Goal: Obtain resource: Obtain resource

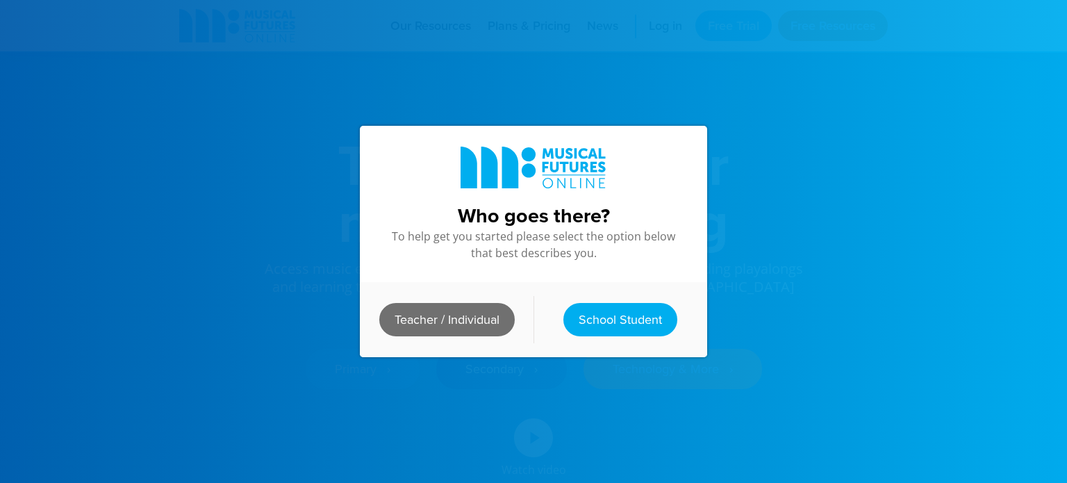
click at [478, 323] on link "Teacher / Individual" at bounding box center [446, 319] width 135 height 33
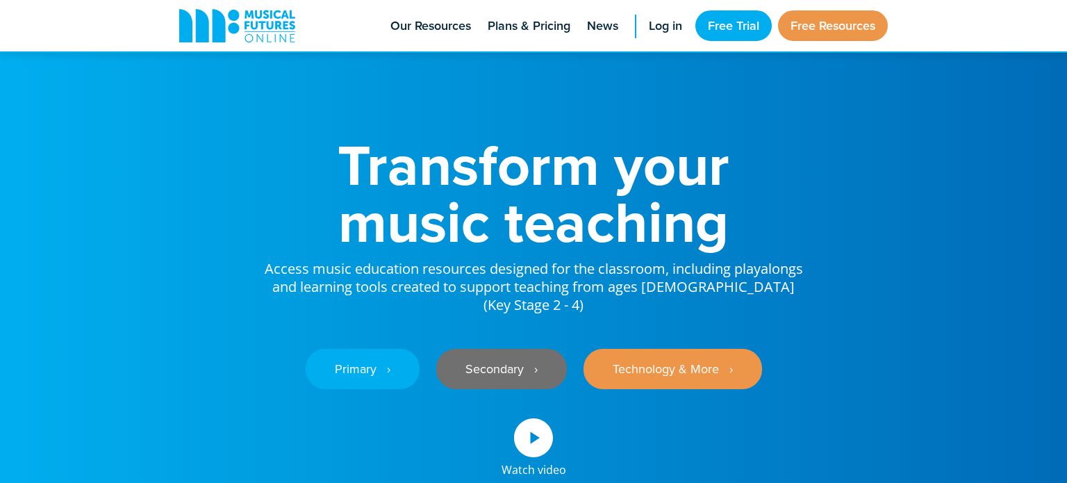
click at [491, 349] on link "Secondary ‎‏‏‎ ‎ ›" at bounding box center [501, 369] width 131 height 40
click at [432, 19] on span "Our Resources" at bounding box center [430, 26] width 81 height 19
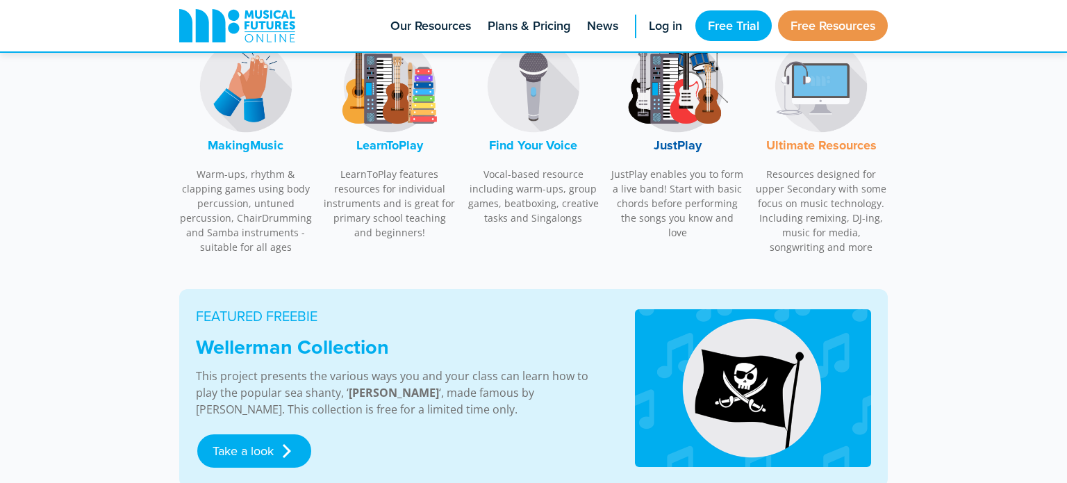
scroll to position [508, 0]
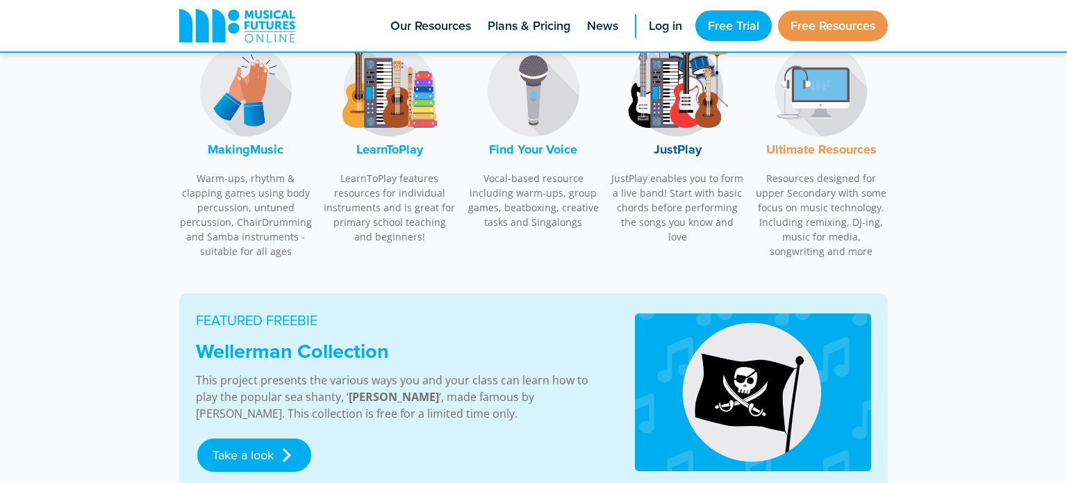
click at [808, 126] on img at bounding box center [821, 90] width 104 height 104
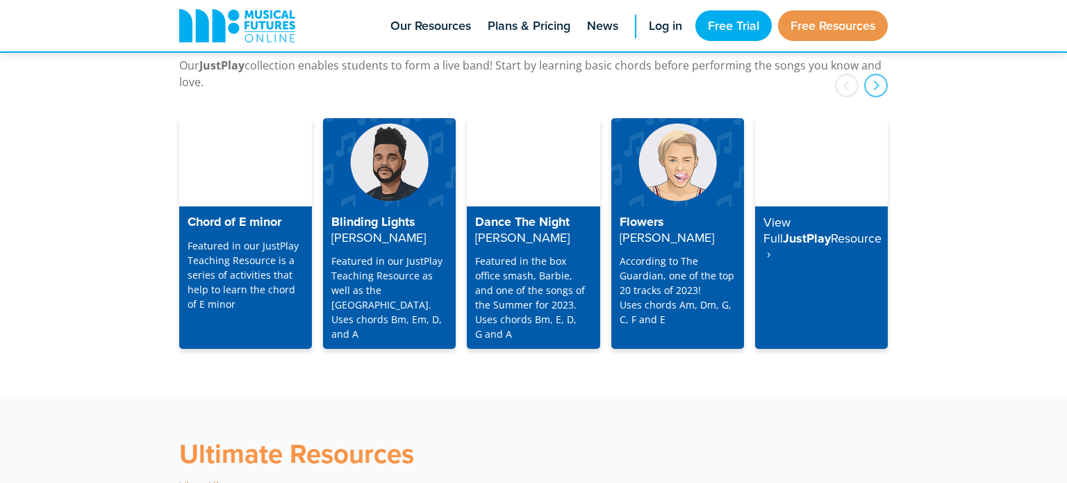
scroll to position [4012, 0]
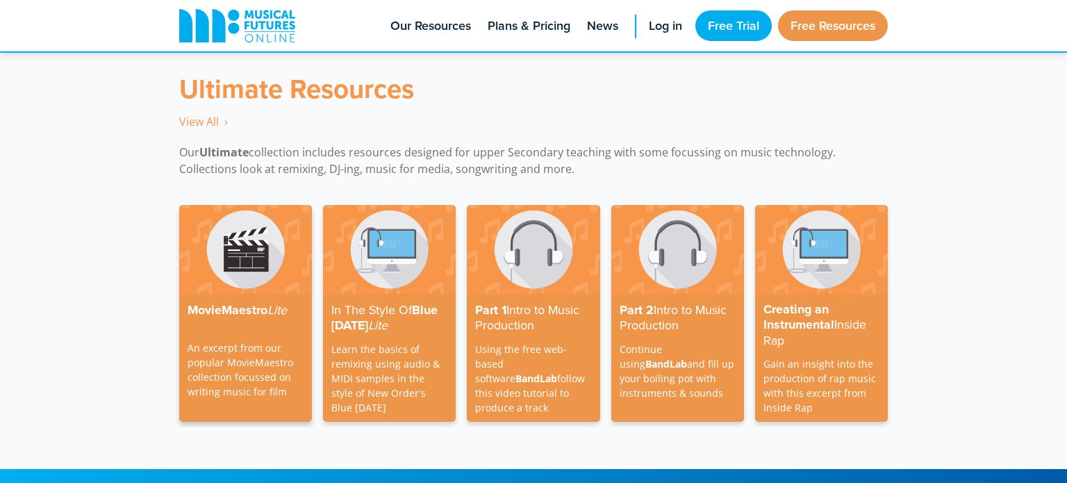
click at [226, 258] on img at bounding box center [245, 249] width 133 height 88
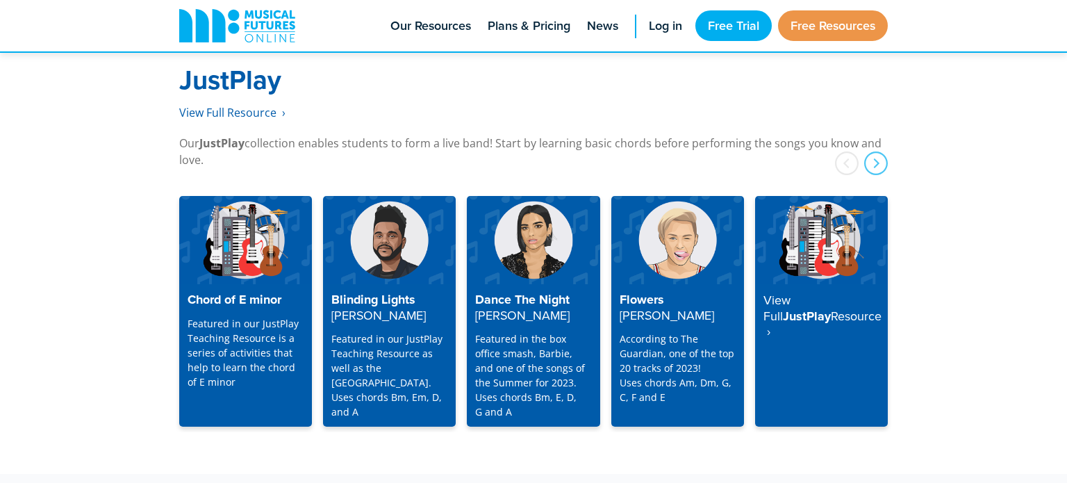
scroll to position [3567, 0]
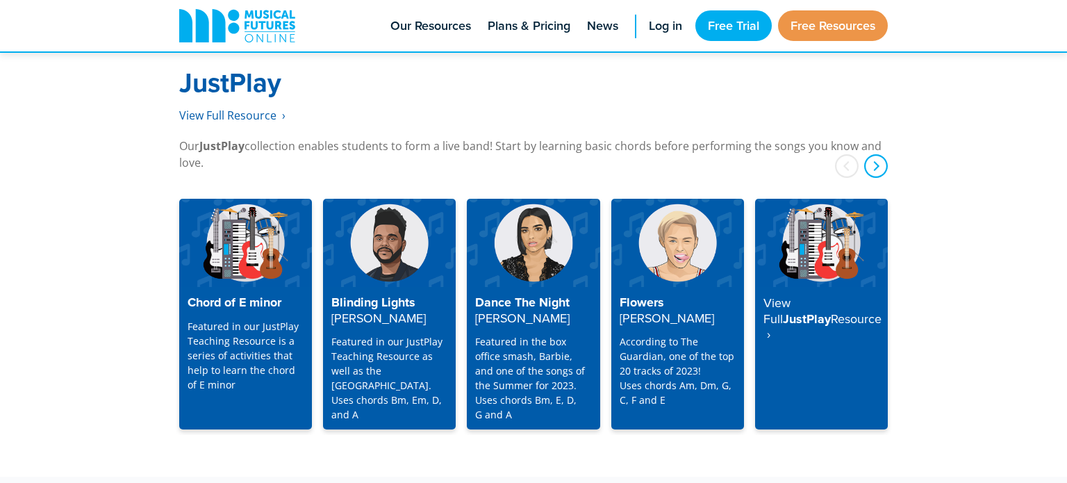
click at [871, 154] on div "next" at bounding box center [876, 166] width 24 height 24
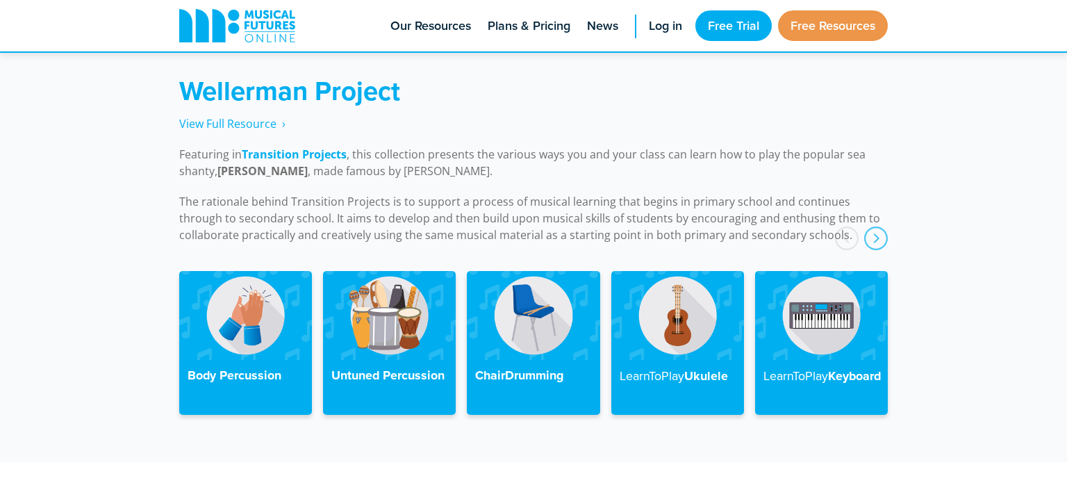
scroll to position [3126, 0]
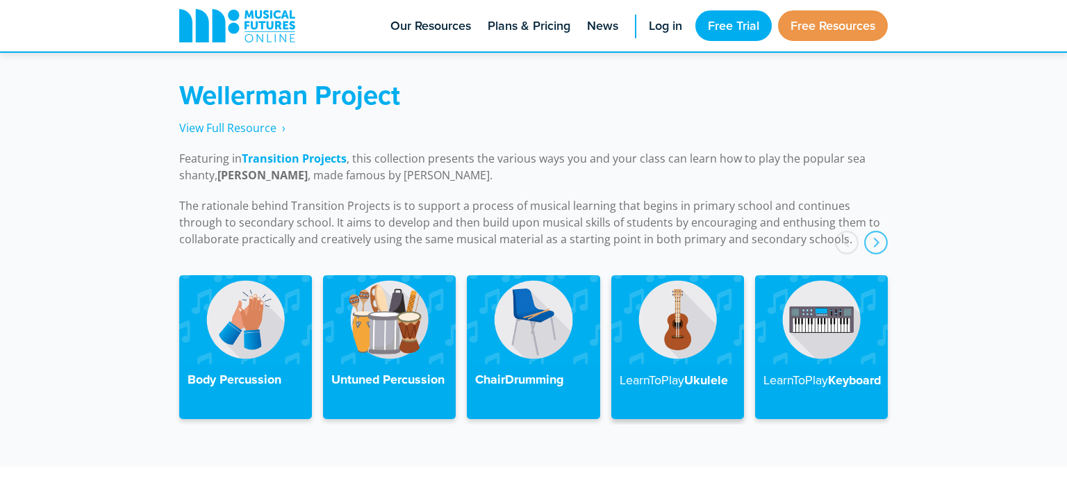
click at [668, 340] on img at bounding box center [677, 319] width 133 height 88
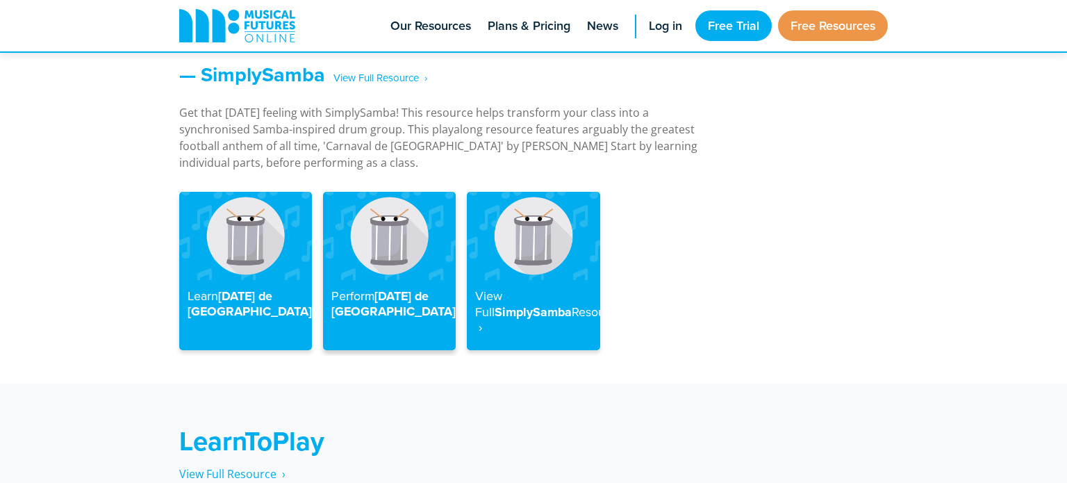
scroll to position [1878, 0]
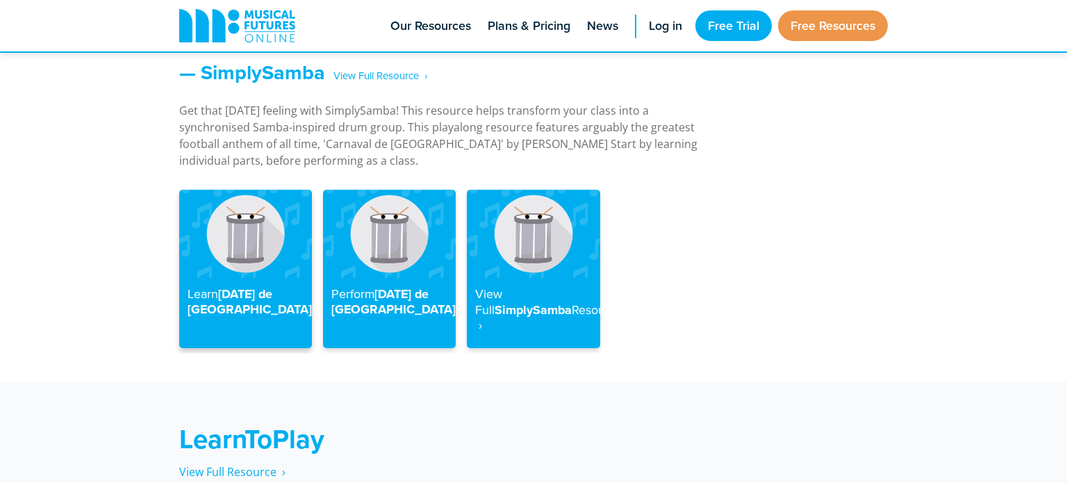
click at [262, 242] on img at bounding box center [245, 234] width 133 height 88
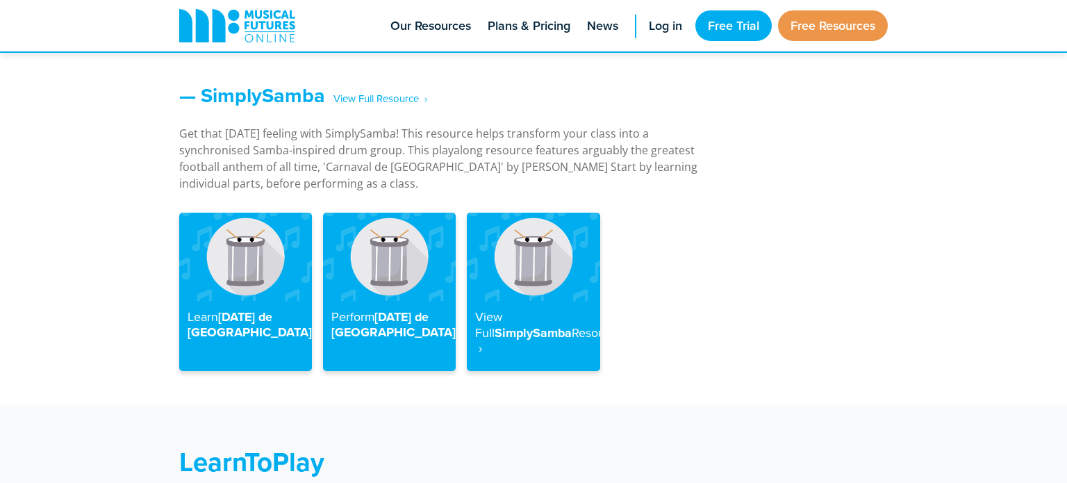
scroll to position [1853, 0]
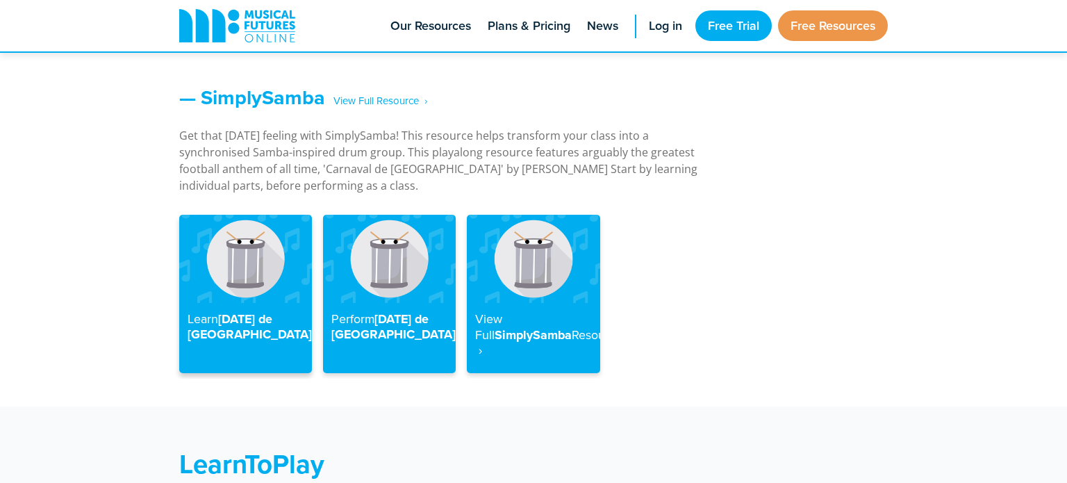
click at [255, 234] on img at bounding box center [245, 259] width 133 height 88
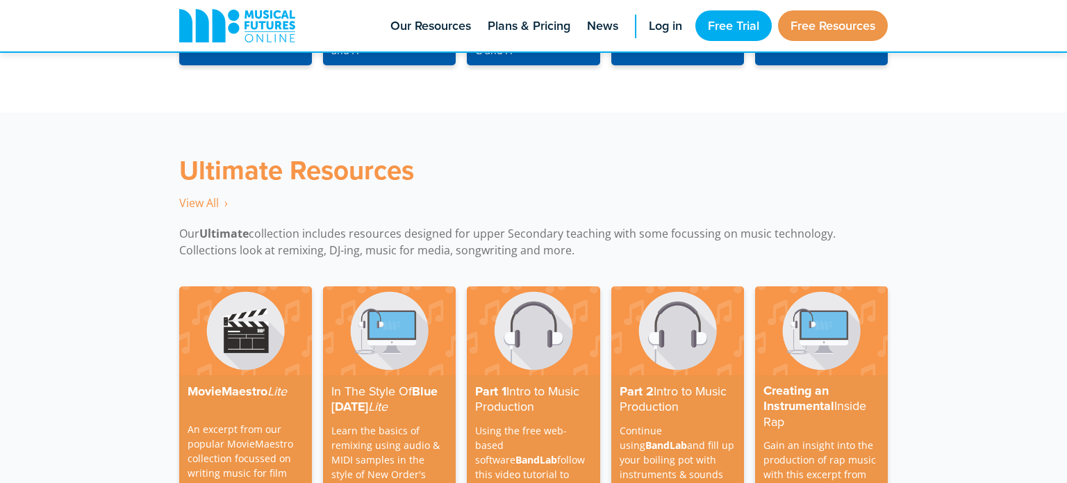
scroll to position [3938, 0]
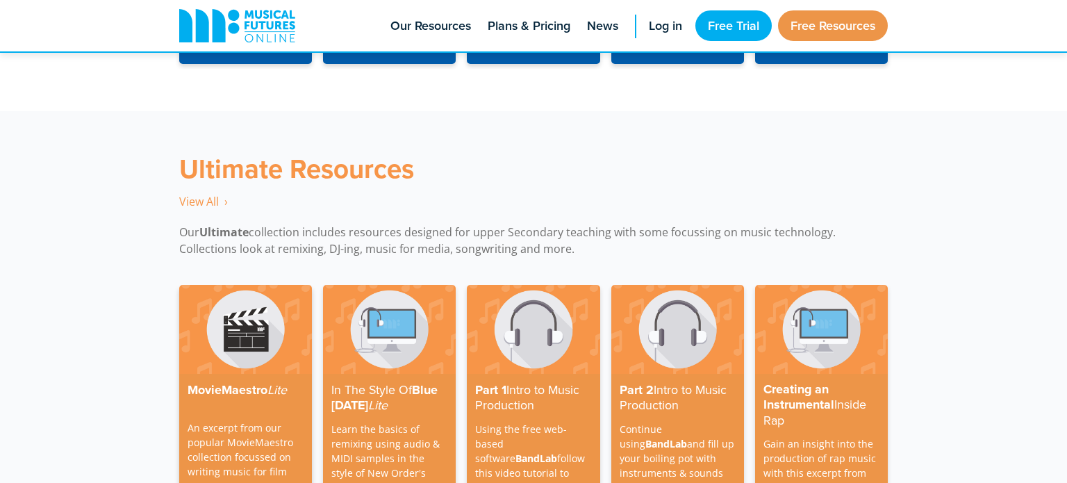
click at [269, 285] on img at bounding box center [245, 329] width 133 height 88
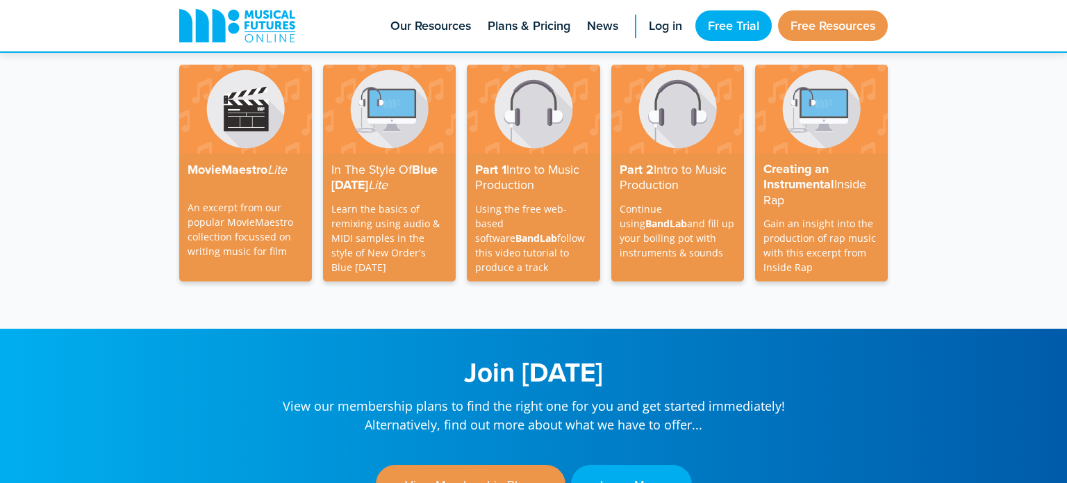
scroll to position [4154, 0]
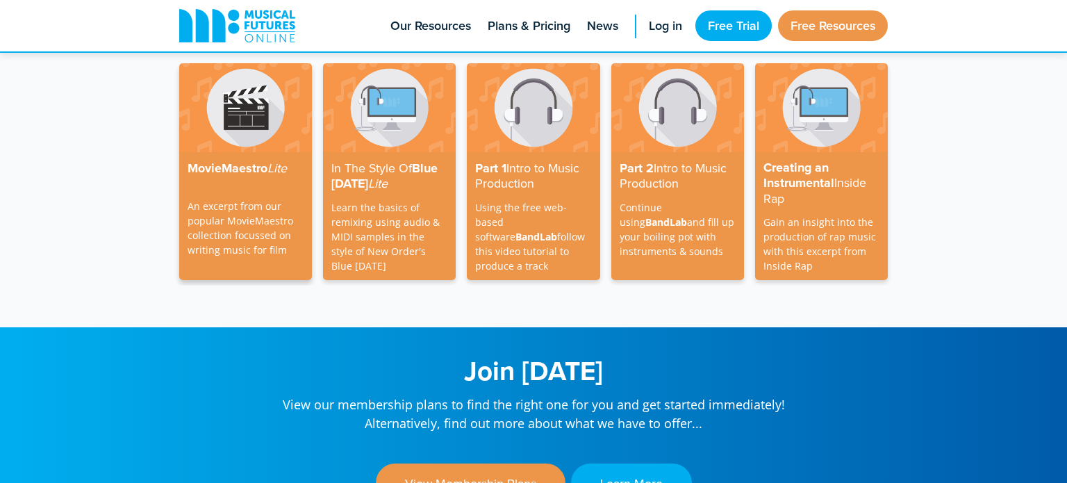
click at [273, 184] on p "An excerpt from our popular MovieMaestro collection focussed on writing music f…" at bounding box center [246, 220] width 116 height 73
click at [265, 152] on div "MovieMaestro Lite An excerpt from our popular MovieMaestro collection focussed …" at bounding box center [245, 216] width 133 height 128
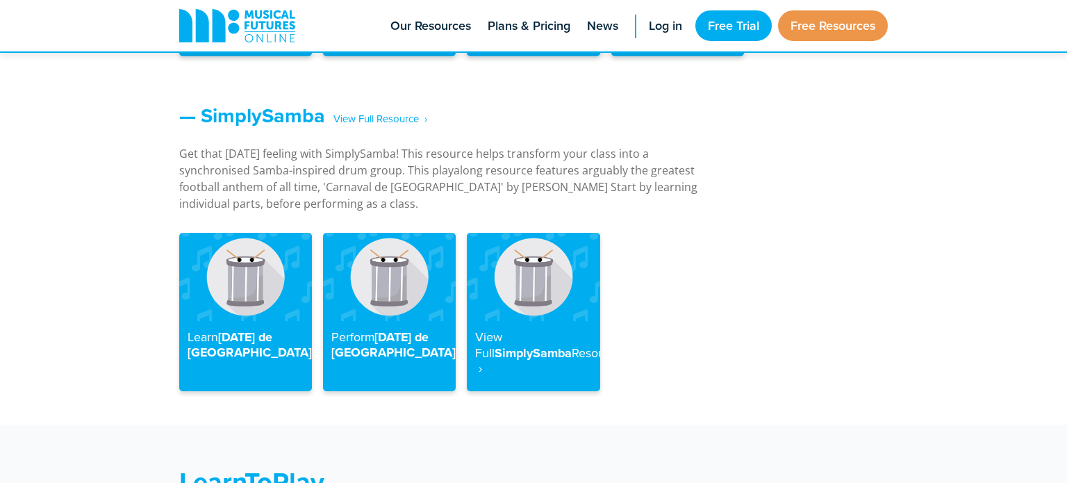
scroll to position [1842, 0]
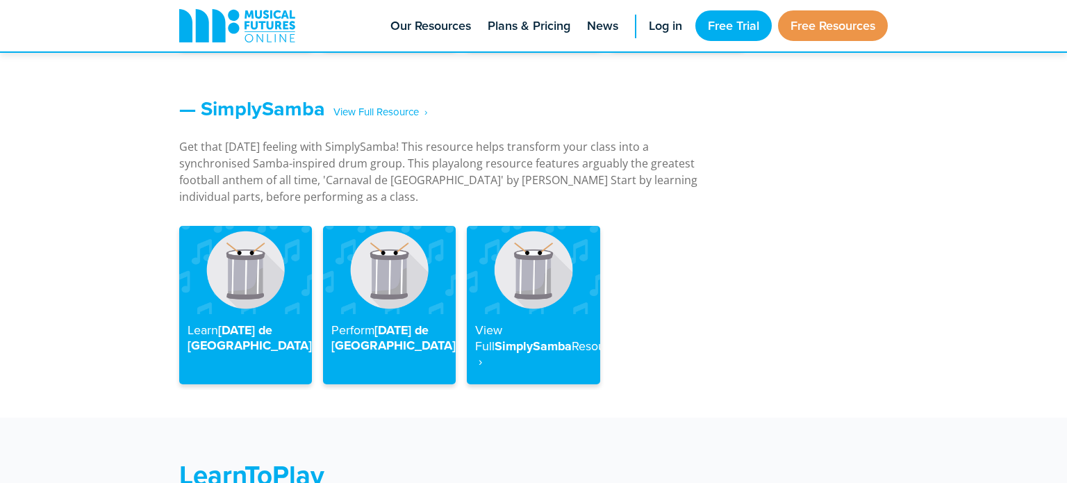
click at [224, 265] on img at bounding box center [245, 270] width 133 height 88
click at [264, 270] on img at bounding box center [245, 270] width 133 height 88
